Goal: Task Accomplishment & Management: Manage account settings

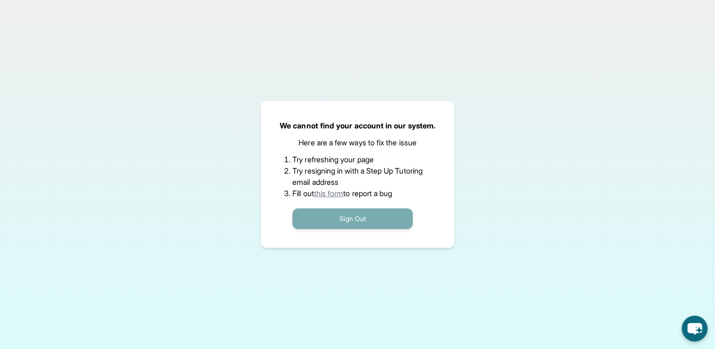
click at [336, 221] on button "Sign Out" at bounding box center [353, 218] width 120 height 21
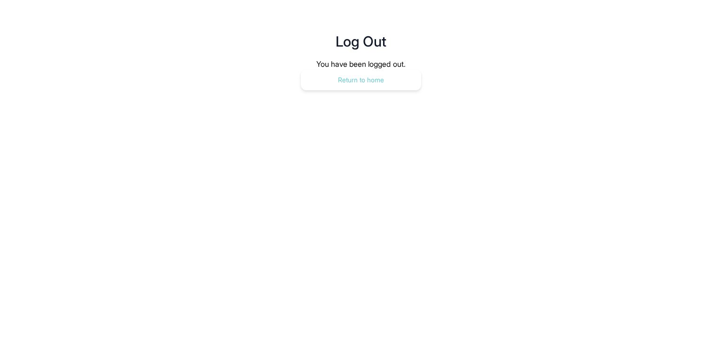
click at [356, 70] on button "Return to home" at bounding box center [361, 80] width 120 height 21
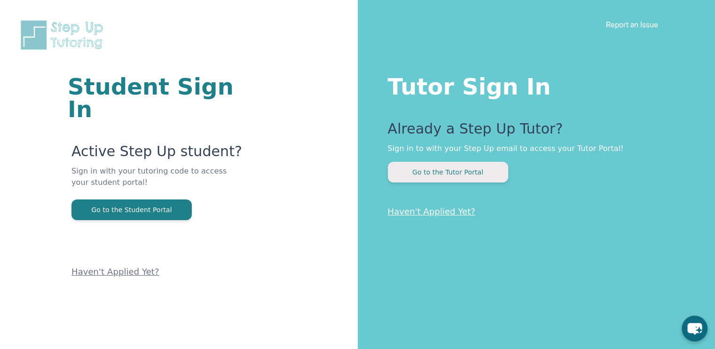
click at [461, 172] on button "Go to the Tutor Portal" at bounding box center [448, 172] width 120 height 21
